Goal: Task Accomplishment & Management: Use online tool/utility

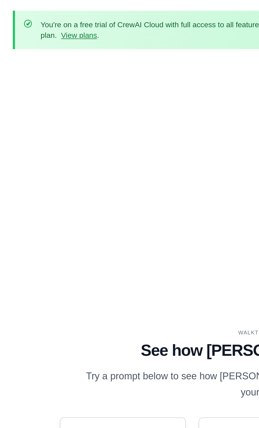
click at [10, 13] on div "You're on a free trial of CrewAI Cloud with full access to all features. Your t…" at bounding box center [129, 14] width 247 height 19
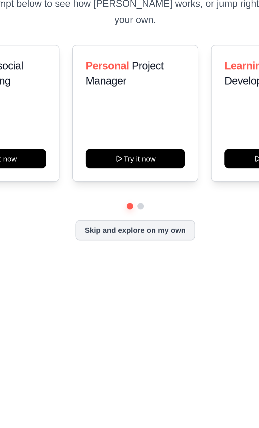
scroll to position [51, 0]
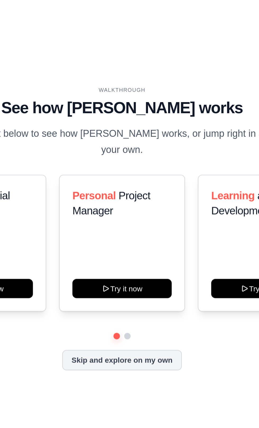
click at [132, 262] on button at bounding box center [132, 263] width 3 height 3
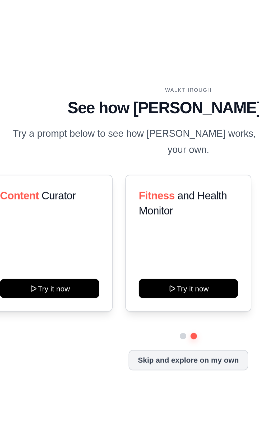
click at [129, 270] on button "Skip and explore on my own" at bounding box center [129, 275] width 59 height 10
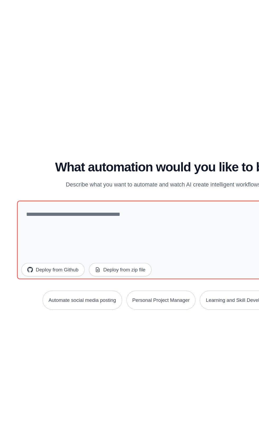
scroll to position [64, 0]
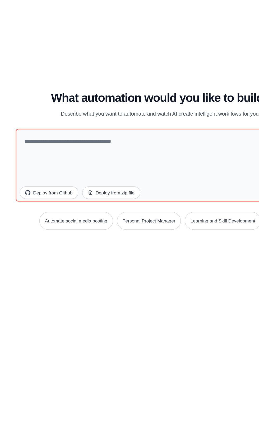
scroll to position [48, 0]
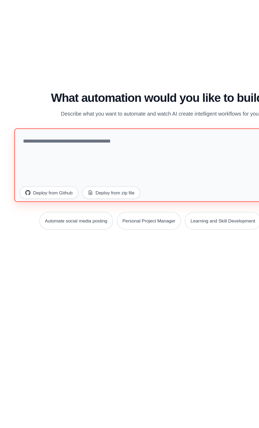
click at [133, 194] on textarea at bounding box center [130, 215] width 236 height 59
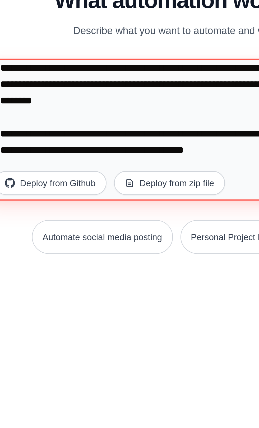
scroll to position [959, 0]
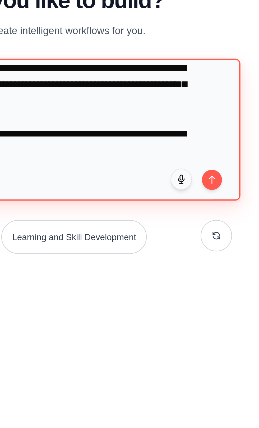
type textarea "**********"
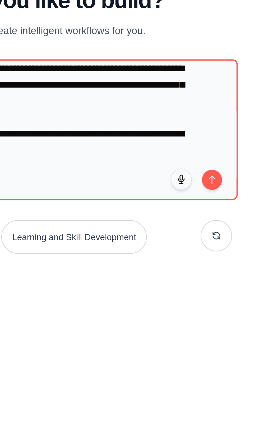
click at [242, 233] on button "submit" at bounding box center [238, 237] width 8 height 8
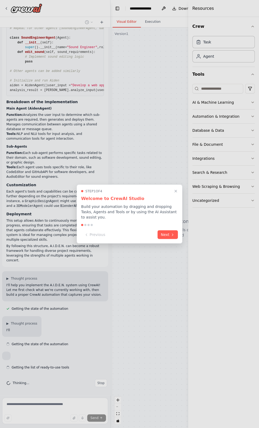
scroll to position [523, 0]
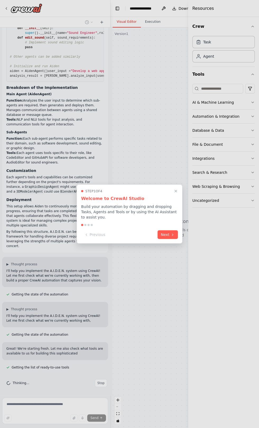
click at [169, 233] on button "Next" at bounding box center [168, 235] width 20 height 9
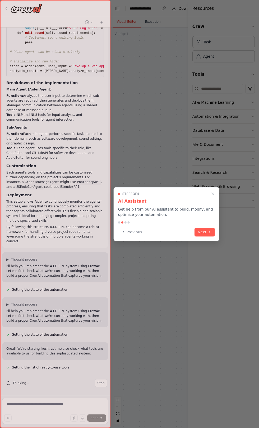
scroll to position [542, 0]
click at [203, 230] on button "Next" at bounding box center [205, 232] width 20 height 9
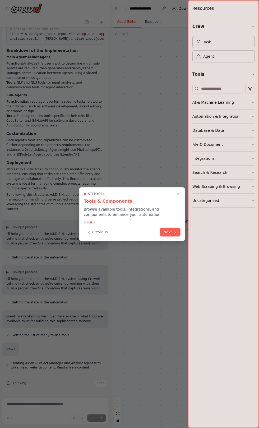
scroll to position [574, 0]
click at [169, 230] on button "Next" at bounding box center [170, 232] width 20 height 9
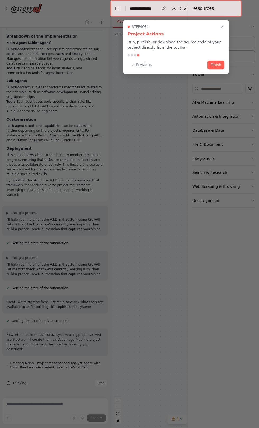
scroll to position [583, 0]
click at [216, 65] on button "Finish" at bounding box center [216, 65] width 17 height 9
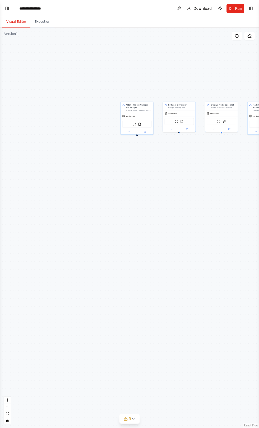
scroll to position [608, 0]
click at [8, 8] on button "Toggle Left Sidebar" at bounding box center [6, 8] width 7 height 7
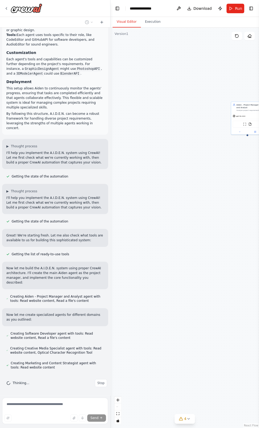
scroll to position [623, 0]
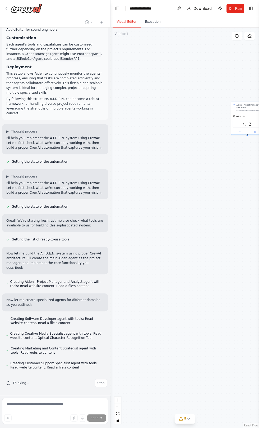
click at [21, 428] on form "Send" at bounding box center [55, 412] width 110 height 33
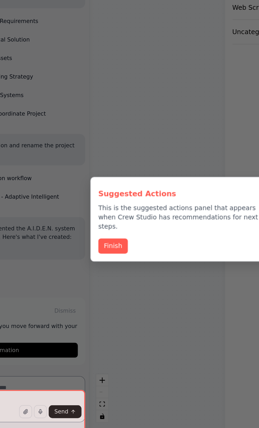
scroll to position [7, 0]
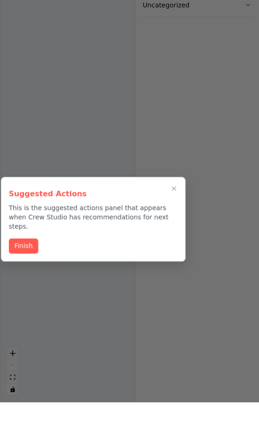
click at [125, 334] on button "Finish" at bounding box center [124, 338] width 17 height 9
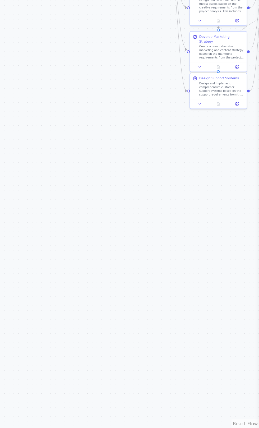
scroll to position [896, 0]
click at [232, 297] on div ".deletable-edge-delete-btn { width: 20px; height: 20px; border: 0px solid #ffff…" at bounding box center [129, 228] width 259 height 401
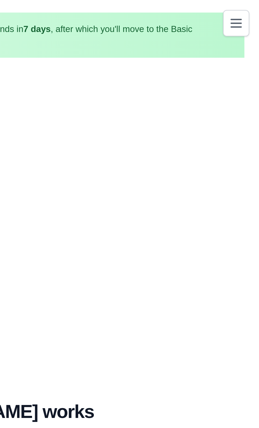
click at [251, 7] on icon "Toggle navigation" at bounding box center [249, 10] width 6 height 6
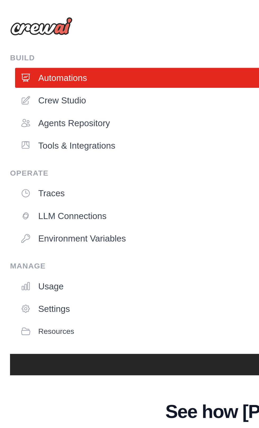
click at [75, 40] on link "Crew Studio" at bounding box center [130, 42] width 249 height 8
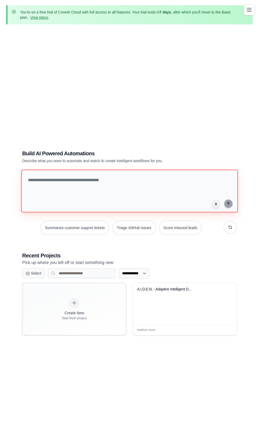
click at [37, 200] on textarea at bounding box center [129, 191] width 217 height 43
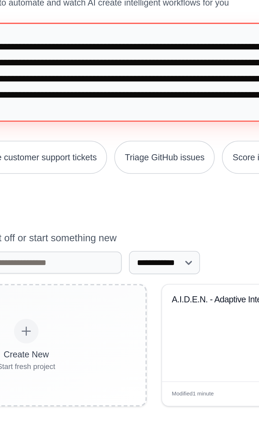
scroll to position [1795, 0]
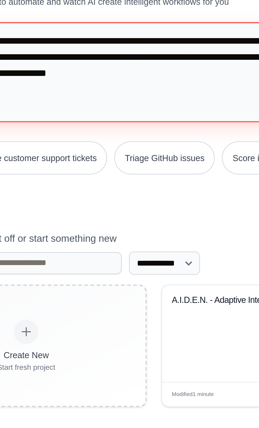
type textarea "**********"
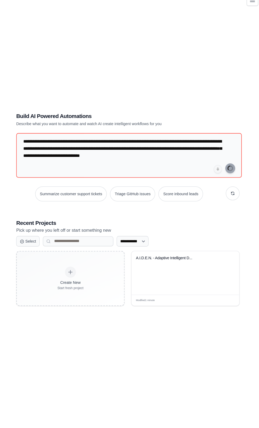
scroll to position [34, 0]
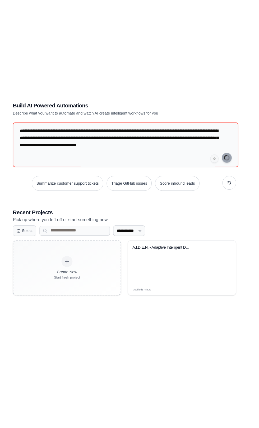
click at [192, 291] on div "A.I.D.E.N. - Adaptive Intelligent D..." at bounding box center [185, 271] width 104 height 42
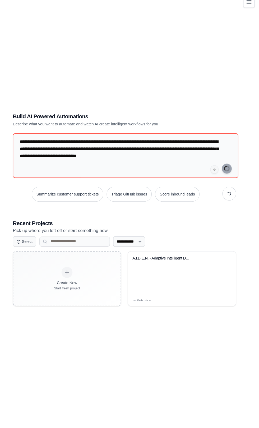
click at [251, 347] on div "**********" at bounding box center [129, 209] width 247 height 428
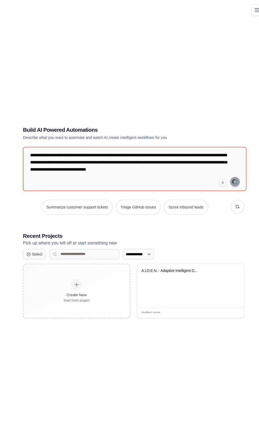
scroll to position [19, 0]
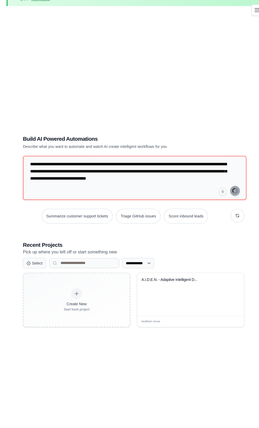
click at [248, 313] on div "**********" at bounding box center [129, 224] width 247 height 428
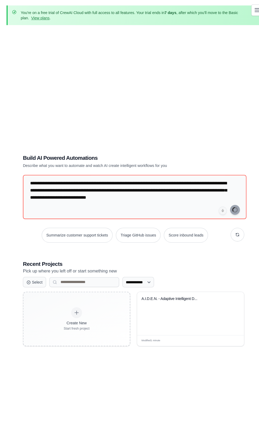
scroll to position [0, 0]
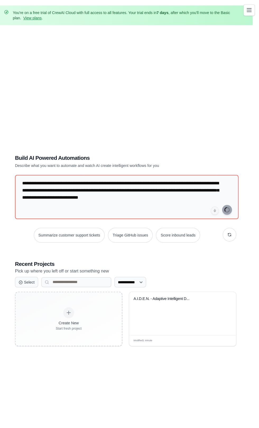
click at [246, 12] on button "Toggle navigation" at bounding box center [249, 9] width 11 height 11
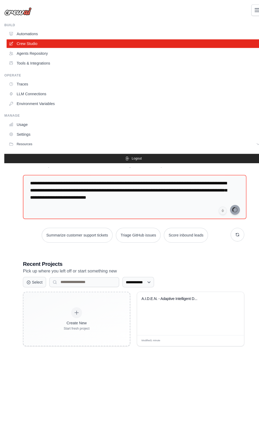
click at [87, 55] on link "Agents Repository" at bounding box center [130, 52] width 249 height 8
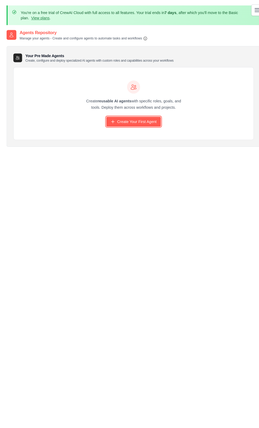
click at [118, 121] on link "Create Your First Agent" at bounding box center [129, 118] width 53 height 10
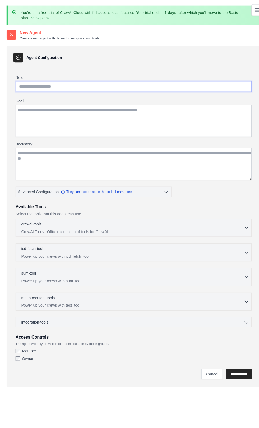
click at [32, 85] on input "Role" at bounding box center [129, 84] width 229 height 10
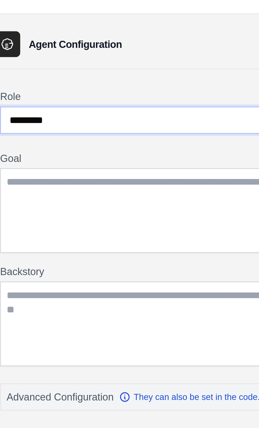
type input "********"
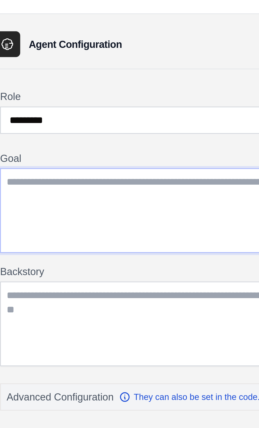
click at [30, 108] on textarea "Goal" at bounding box center [129, 117] width 229 height 31
click at [25, 109] on textarea "Goal" at bounding box center [129, 117] width 229 height 31
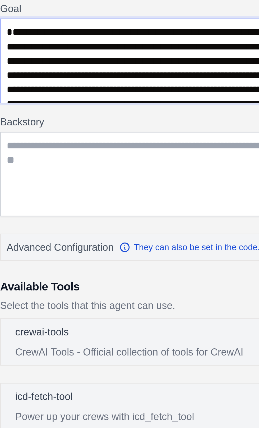
scroll to position [209, 0]
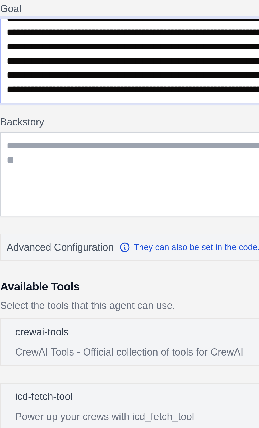
type textarea "**********"
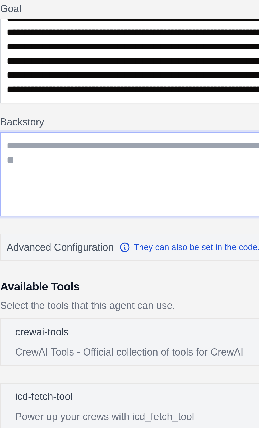
click at [18, 159] on textarea "Backstory" at bounding box center [129, 158] width 229 height 31
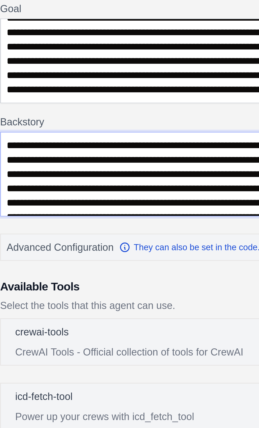
scroll to position [209, 0]
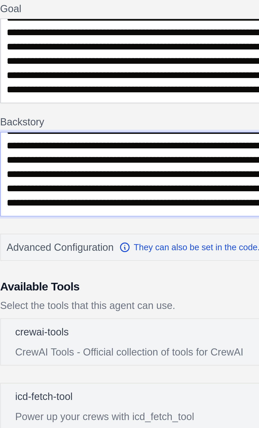
type textarea "**********"
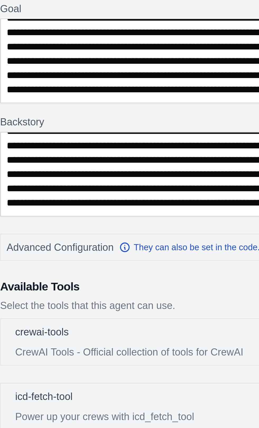
click at [22, 138] on label "Backstory" at bounding box center [129, 139] width 229 height 5
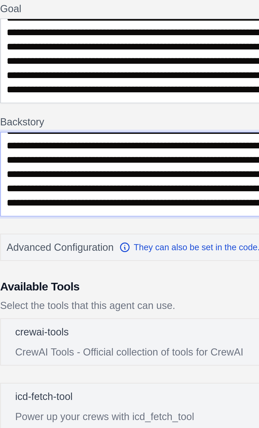
click at [22, 143] on textarea "Backstory" at bounding box center [129, 158] width 229 height 31
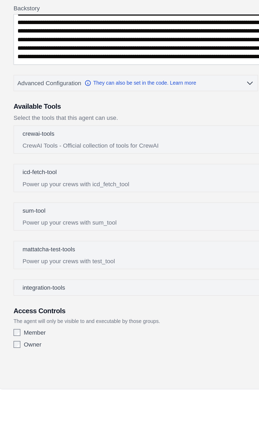
click at [29, 226] on p "CrewAI Tools - Official collection of tools for CrewAI" at bounding box center [129, 224] width 216 height 5
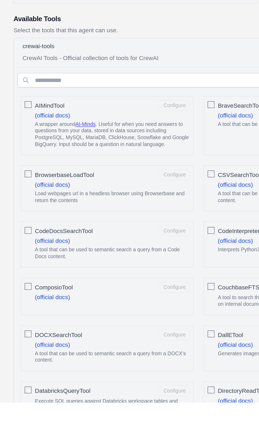
scroll to position [11, 0]
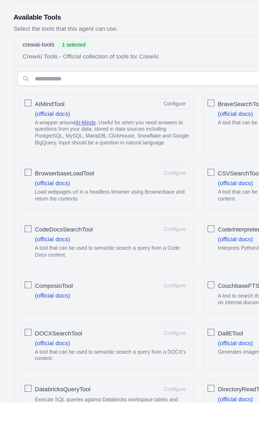
click at [29, 292] on link "(official docs)" at bounding box center [39, 292] width 22 height 4
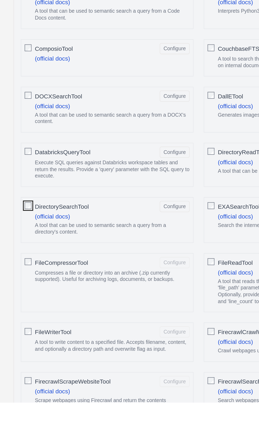
scroll to position [160, 0]
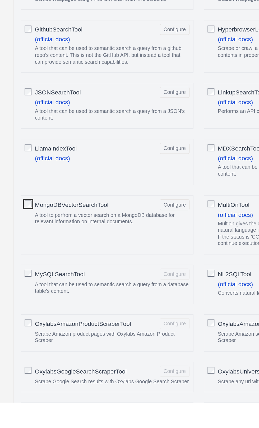
scroll to position [406, 0]
click at [25, 338] on div "AIMindTool Configure (official docs) A wrapper around AI-Minds . Useful for whe…" at bounding box center [129, 417] width 224 height 1154
click at [29, 347] on span "MySQLSearchTool" at bounding box center [43, 348] width 31 height 5
click at [28, 425] on div "AIMindTool Configure (official docs) A wrapper around AI-Minds . Useful for whe…" at bounding box center [129, 417] width 224 height 1154
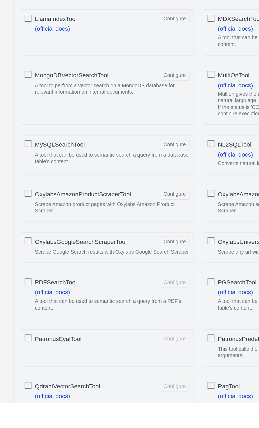
scroll to position [497, 0]
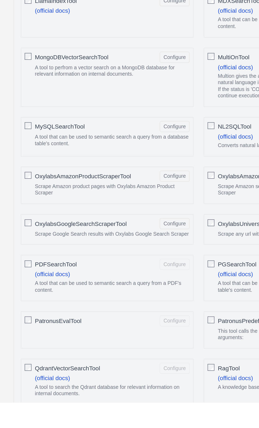
click at [30, 340] on span "PDFSearchTool" at bounding box center [41, 342] width 26 height 5
click at [31, 374] on div "PatronusEvalTool Configure" at bounding box center [76, 377] width 96 height 7
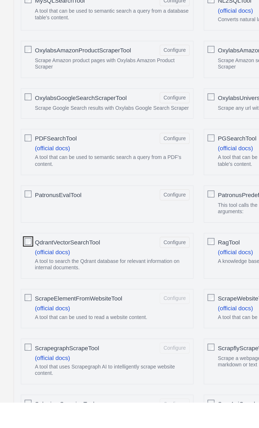
scroll to position [592, 0]
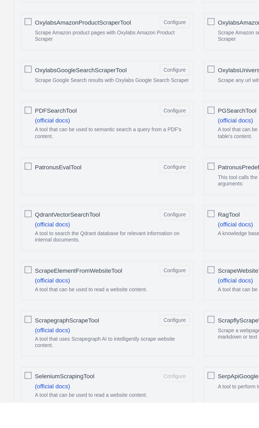
click at [30, 410] on span "SeleniumScrapingTool" at bounding box center [46, 412] width 37 height 5
click at [28, 428] on div "AIMindTool Configure (official docs) A wrapper around AI-Minds . Useful for whe…" at bounding box center [129, 231] width 224 height 1154
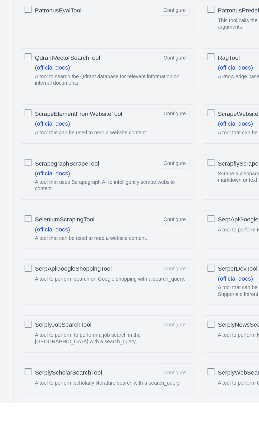
scroll to position [690, 0]
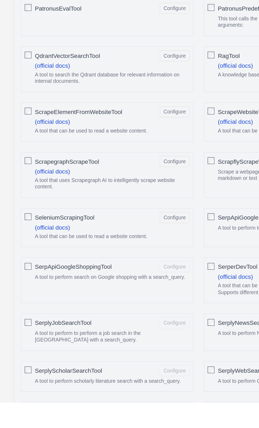
click at [30, 343] on span "SerpApiGoogleShoppingTool" at bounding box center [52, 344] width 48 height 5
click at [30, 376] on span "SerplyJobSearchTool" at bounding box center [45, 378] width 35 height 5
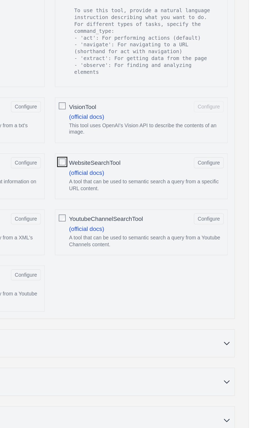
scroll to position [1117, 0]
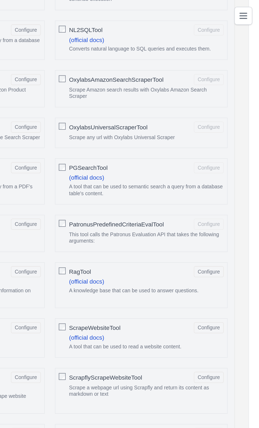
click at [142, 135] on div "PatronusPredefinedCriteriaEvalTool Configure" at bounding box center [190, 138] width 96 height 7
click at [136, 10] on div "AIMindTool Configure (official docs) A wrapper around AI-Minds . Useful for whe…" at bounding box center [129, 87] width 224 height 1154
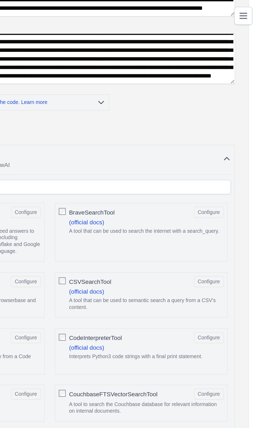
click at [232, 98] on div "crewai-tools 63 selected CrewAI Tools - Official collection of tools for CrewAI" at bounding box center [129, 98] width 216 height 13
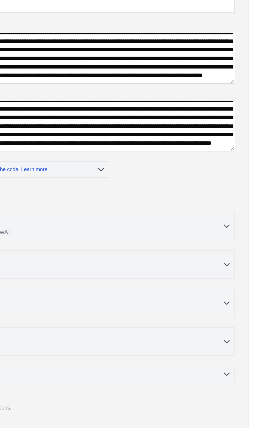
scroll to position [75, 0]
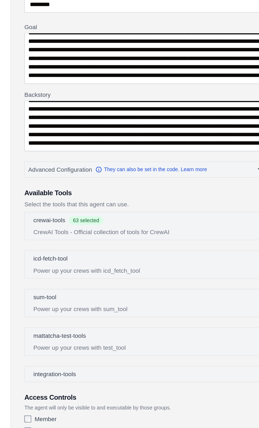
click at [62, 276] on div "integration-tools 0 selected" at bounding box center [131, 278] width 221 height 5
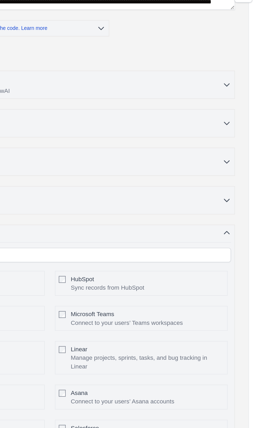
scroll to position [155, 0]
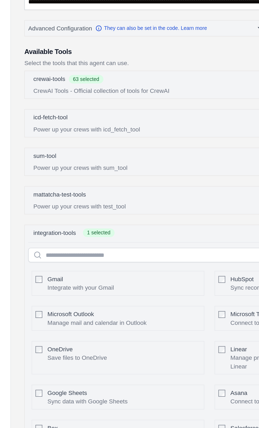
click at [52, 92] on p "Power up your crews with icd_fetch_tool" at bounding box center [129, 93] width 216 height 5
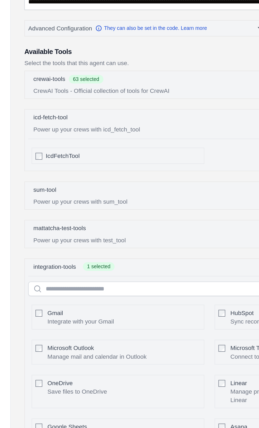
click at [28, 111] on span "IcdFetchTool" at bounding box center [38, 109] width 21 height 5
click at [44, 136] on p "Power up your crews with sum_tool" at bounding box center [129, 138] width 216 height 5
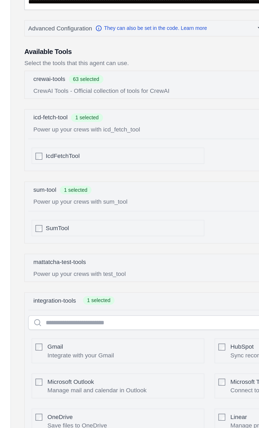
click at [24, 178] on div "mattatcha-test-tools 0 selected" at bounding box center [129, 176] width 216 height 6
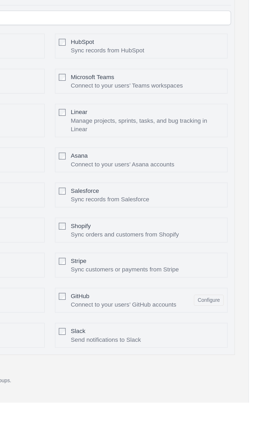
scroll to position [199, 0]
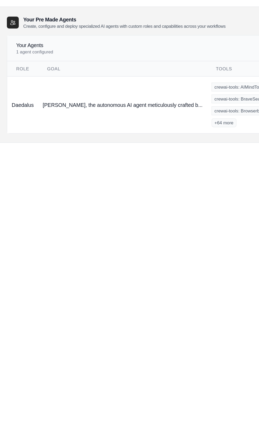
scroll to position [4, 0]
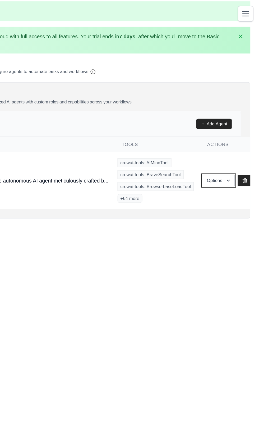
click at [219, 129] on button "Options" at bounding box center [230, 128] width 23 height 8
click at [218, 145] on link "Edit" at bounding box center [223, 150] width 38 height 10
click at [217, 136] on link "Show" at bounding box center [223, 141] width 38 height 10
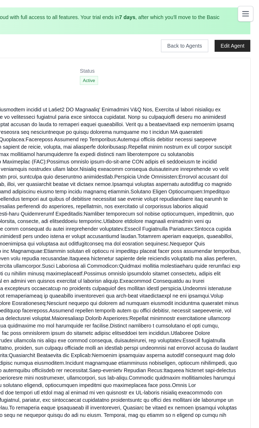
click at [218, 138] on dd at bounding box center [130, 189] width 234 height 228
click at [221, 119] on dd at bounding box center [130, 189] width 234 height 228
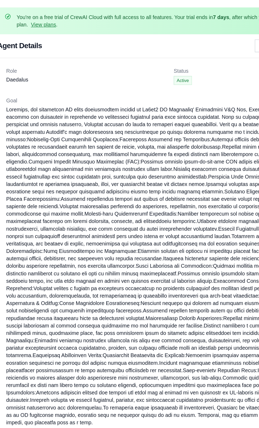
click at [79, 162] on dd at bounding box center [130, 189] width 234 height 228
click at [60, 183] on dd at bounding box center [130, 189] width 234 height 228
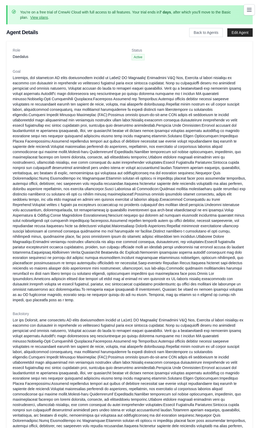
click at [210, 66] on dl "Role Daedalus Status Active Goal Backstory Reasoning Inactive Limit reasoning a…" at bounding box center [130, 409] width 234 height 723
click at [35, 18] on link "View plans" at bounding box center [39, 17] width 18 height 4
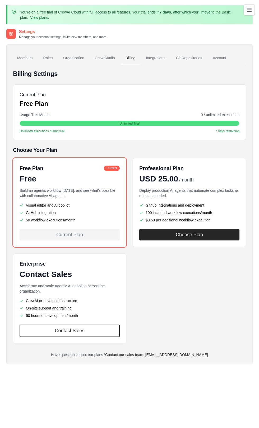
click at [32, 17] on link "View plans" at bounding box center [39, 17] width 18 height 4
click at [251, 14] on button "Toggle navigation" at bounding box center [249, 9] width 11 height 11
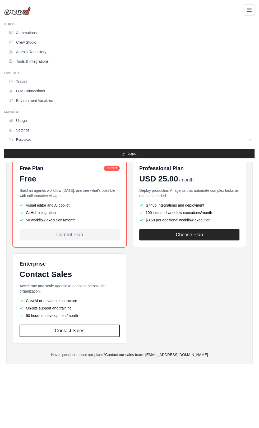
click at [59, 94] on link "LLM Connections" at bounding box center [130, 91] width 249 height 8
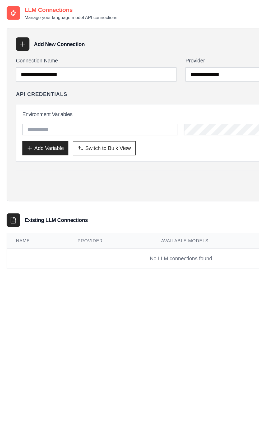
scroll to position [1, 0]
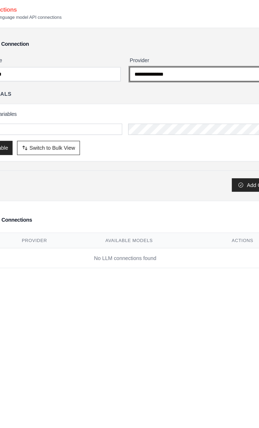
click at [201, 76] on select "**********" at bounding box center [190, 77] width 114 height 10
select select "****"
click at [133, 72] on select "**********" at bounding box center [190, 77] width 114 height 10
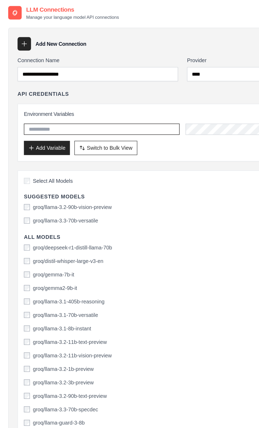
click at [23, 115] on input "text" at bounding box center [72, 116] width 110 height 8
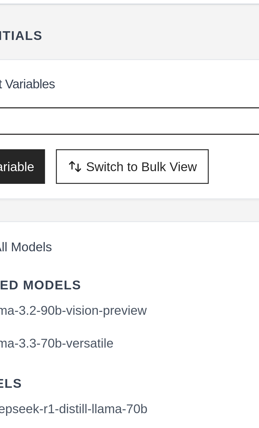
click at [56, 115] on input "text" at bounding box center [72, 116] width 110 height 8
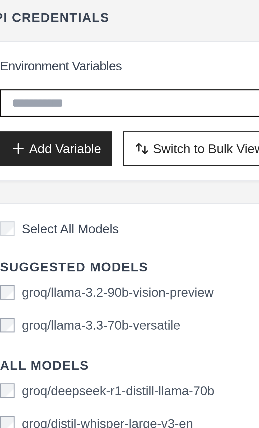
type input "****"
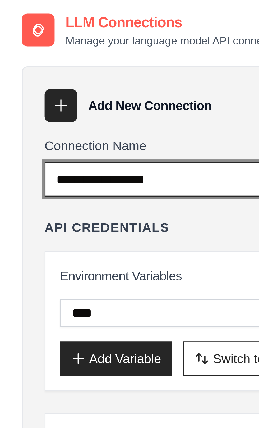
click at [60, 77] on input "Connection Name" at bounding box center [70, 77] width 114 height 10
type input "****"
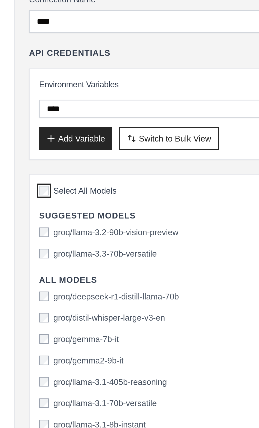
scroll to position [0, 0]
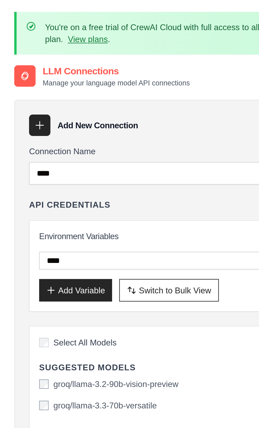
click at [28, 129] on button "Add Variable" at bounding box center [33, 129] width 33 height 10
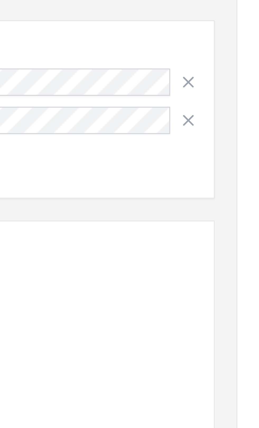
click at [238, 129] on icon "button" at bounding box center [238, 127] width 5 height 5
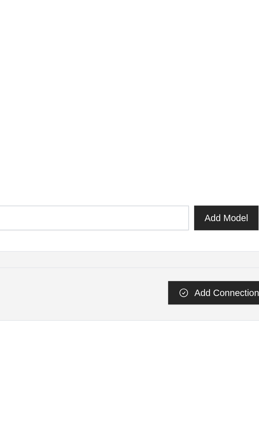
scroll to position [119, 0]
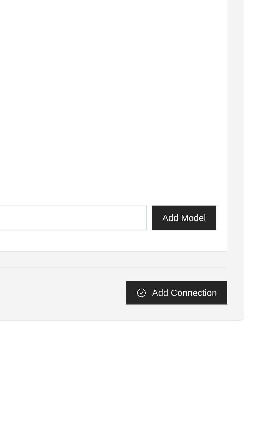
click at [230, 394] on button "Add Connection" at bounding box center [225, 398] width 41 height 10
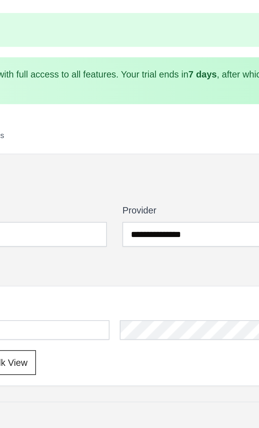
scroll to position [0, 0]
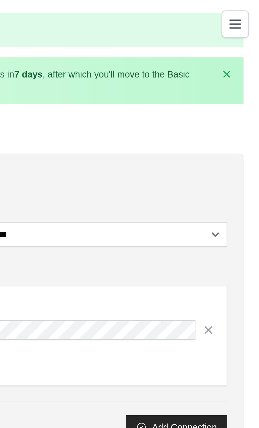
click at [253, 9] on icon "Toggle navigation" at bounding box center [249, 10] width 6 height 6
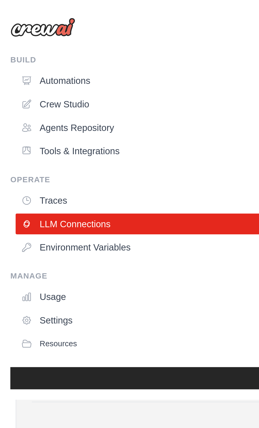
click at [34, 53] on link "Agents Repository" at bounding box center [130, 52] width 249 height 8
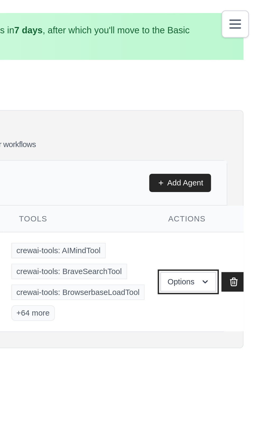
click at [235, 114] on icon "button" at bounding box center [237, 115] width 4 height 4
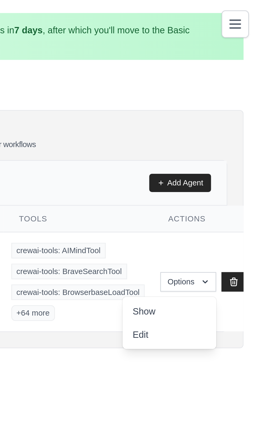
click at [204, 135] on link "Edit" at bounding box center [223, 136] width 38 height 10
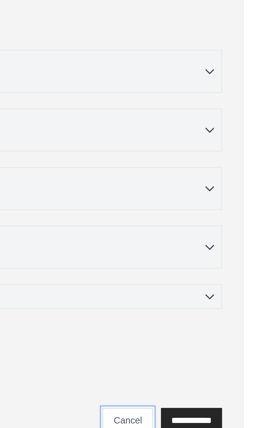
click at [204, 360] on link "Cancel" at bounding box center [206, 363] width 21 height 10
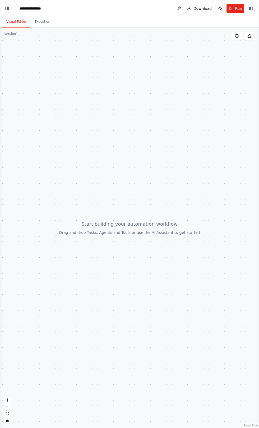
scroll to position [675, 0]
click at [7, 8] on button "Toggle Left Sidebar" at bounding box center [6, 8] width 7 height 7
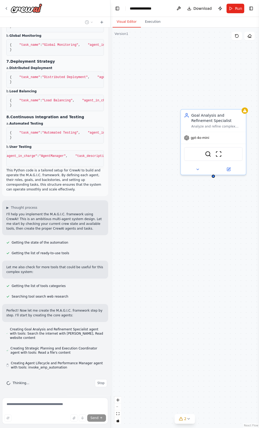
scroll to position [814, 0]
click at [117, 8] on button "Toggle Left Sidebar" at bounding box center [117, 8] width 7 height 7
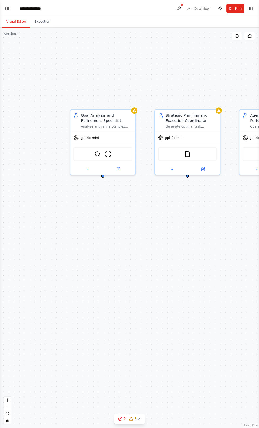
click at [8, 8] on button "Toggle Left Sidebar" at bounding box center [6, 8] width 7 height 7
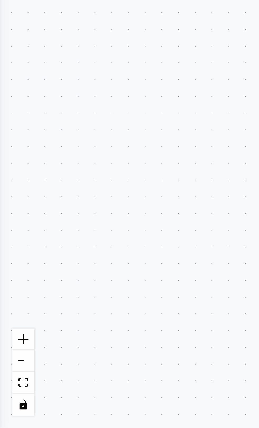
scroll to position [1104, 0]
click at [82, 377] on div ".deletable-edge-delete-btn { width: 20px; height: 20px; border: 0px solid #ffff…" at bounding box center [129, 228] width 259 height 401
click at [8, 411] on button "zoom out" at bounding box center [7, 407] width 7 height 7
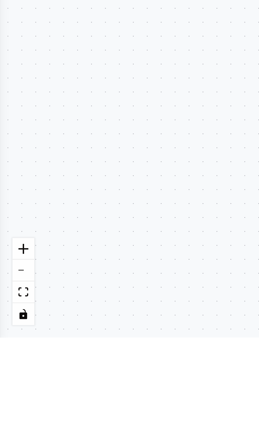
click at [8, 417] on button "fit view" at bounding box center [7, 414] width 7 height 7
click at [7, 422] on icon "toggle interactivity" at bounding box center [7, 420] width 2 height 3
click at [8, 422] on icon "toggle interactivity" at bounding box center [7, 420] width 2 height 3
click at [8, 415] on icon "fit view" at bounding box center [7, 413] width 3 height 3
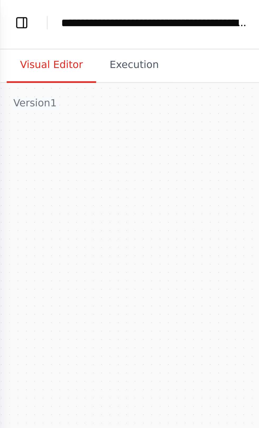
scroll to position [1250, 0]
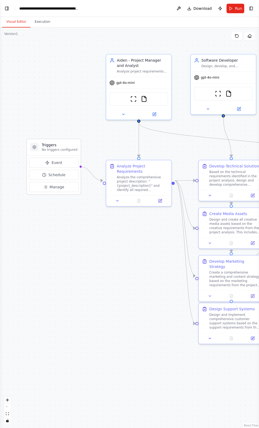
scroll to position [1011, 0]
click at [235, 7] on button "Run" at bounding box center [236, 9] width 18 height 10
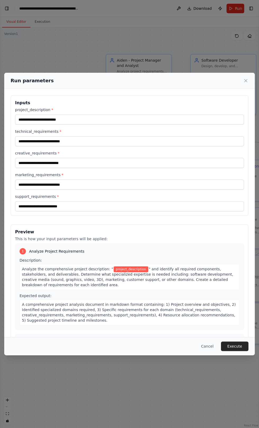
click at [204, 351] on button "Cancel" at bounding box center [207, 347] width 21 height 10
